Goal: Find specific page/section: Find specific page/section

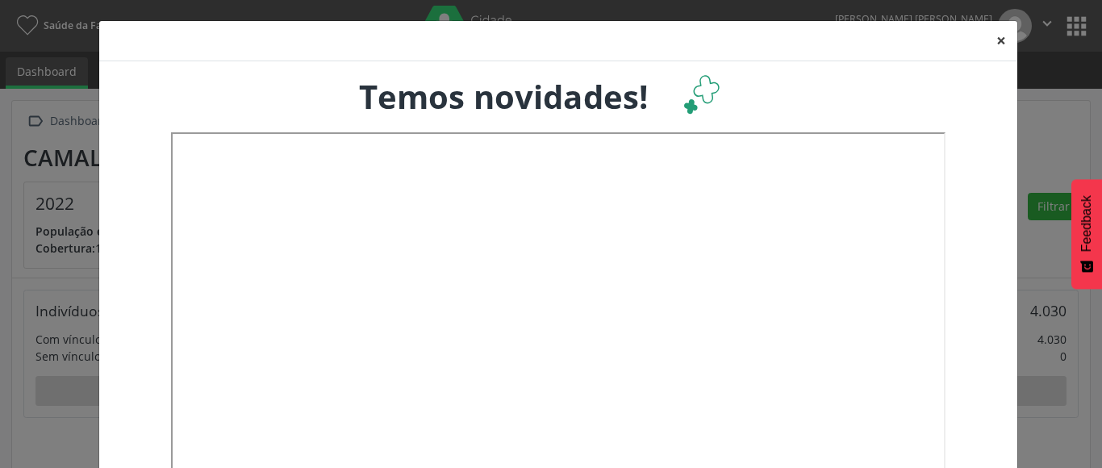
click at [990, 39] on button "×" at bounding box center [1001, 41] width 32 height 40
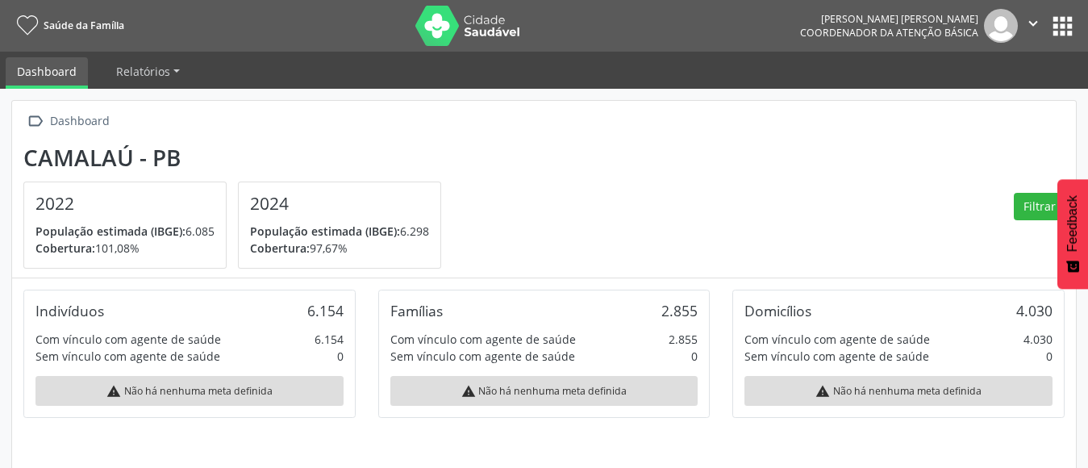
click at [1066, 26] on button "apps" at bounding box center [1062, 26] width 28 height 28
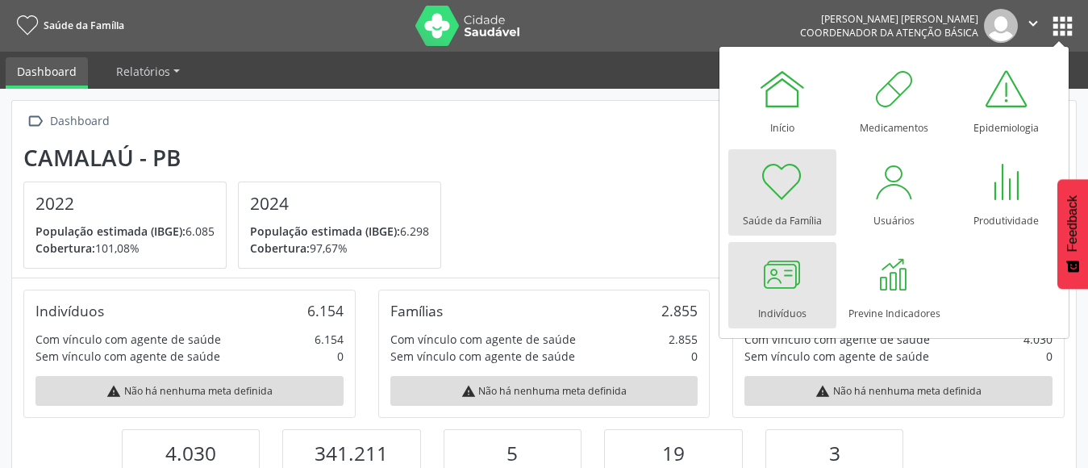
click at [783, 276] on div at bounding box center [782, 274] width 48 height 48
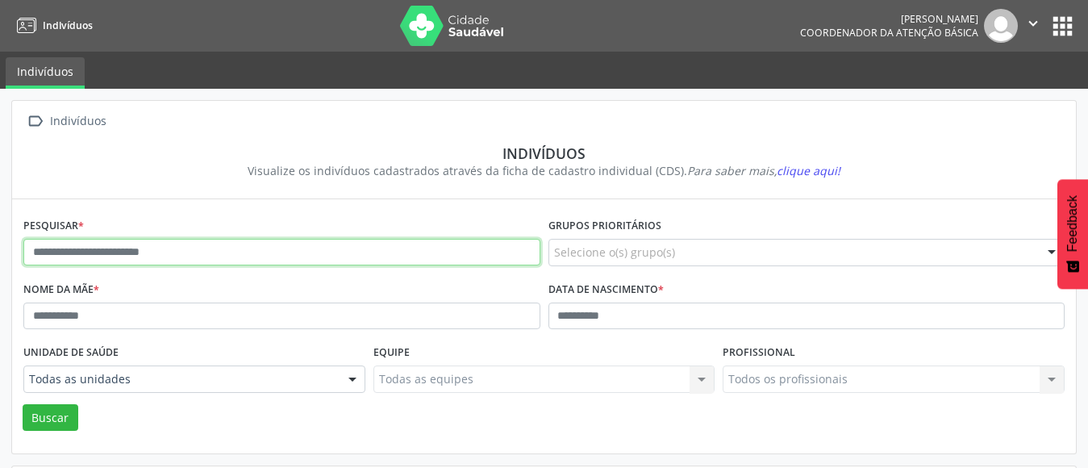
click at [151, 258] on input "text" at bounding box center [281, 252] width 517 height 27
type input "**********"
click at [23, 404] on button "Buscar" at bounding box center [51, 417] width 56 height 27
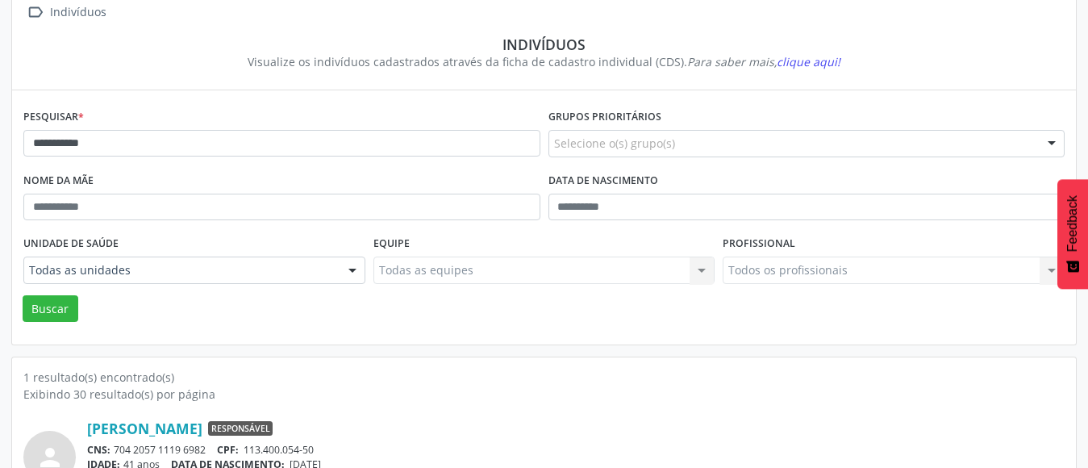
scroll to position [190, 0]
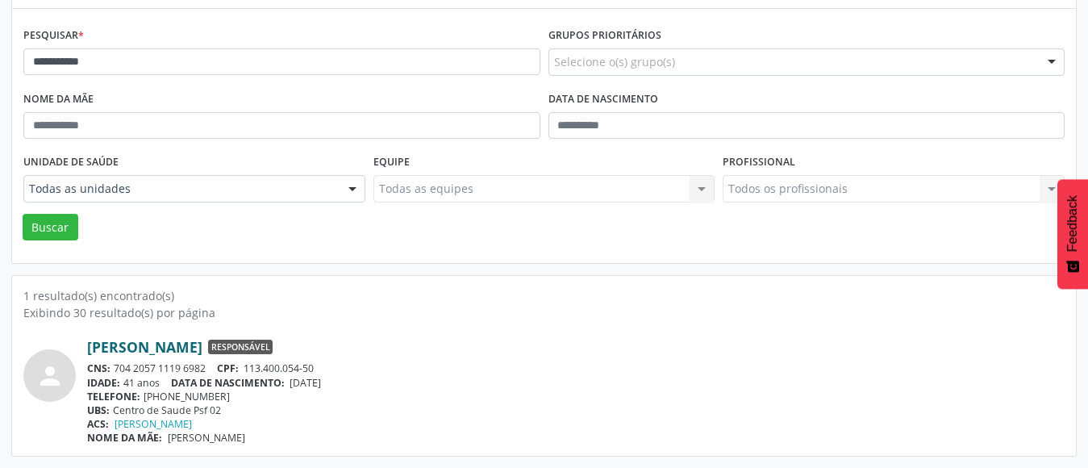
click at [165, 345] on link "[PERSON_NAME]" at bounding box center [144, 347] width 115 height 18
